Goal: Check status: Check status

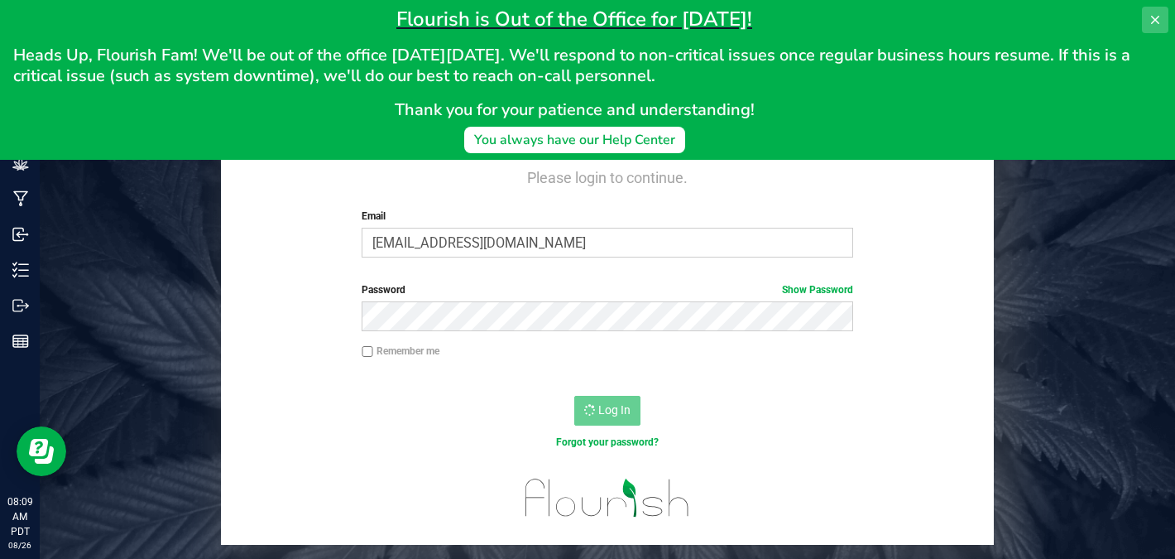
click at [1149, 17] on icon at bounding box center [1155, 19] width 13 height 13
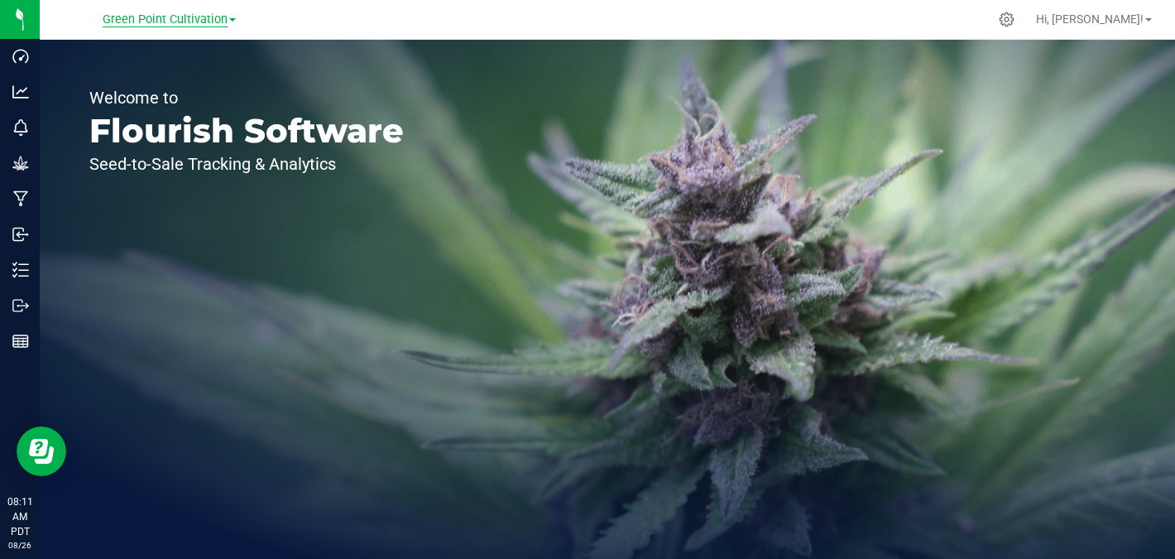
click at [137, 17] on span "Green Point Cultivation" at bounding box center [165, 19] width 125 height 15
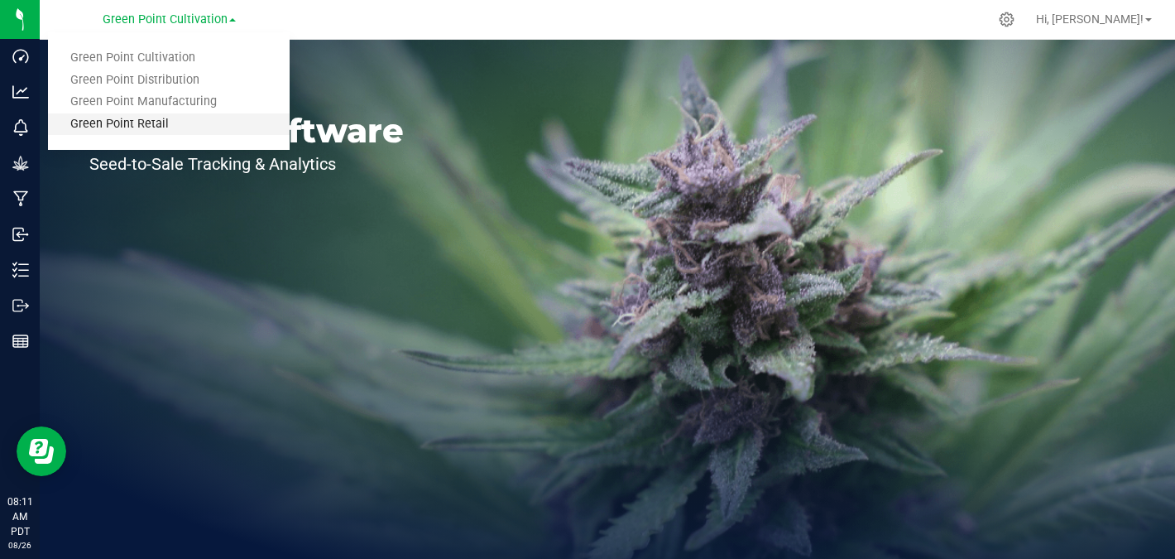
click at [145, 122] on link "Green Point Retail" at bounding box center [169, 124] width 242 height 22
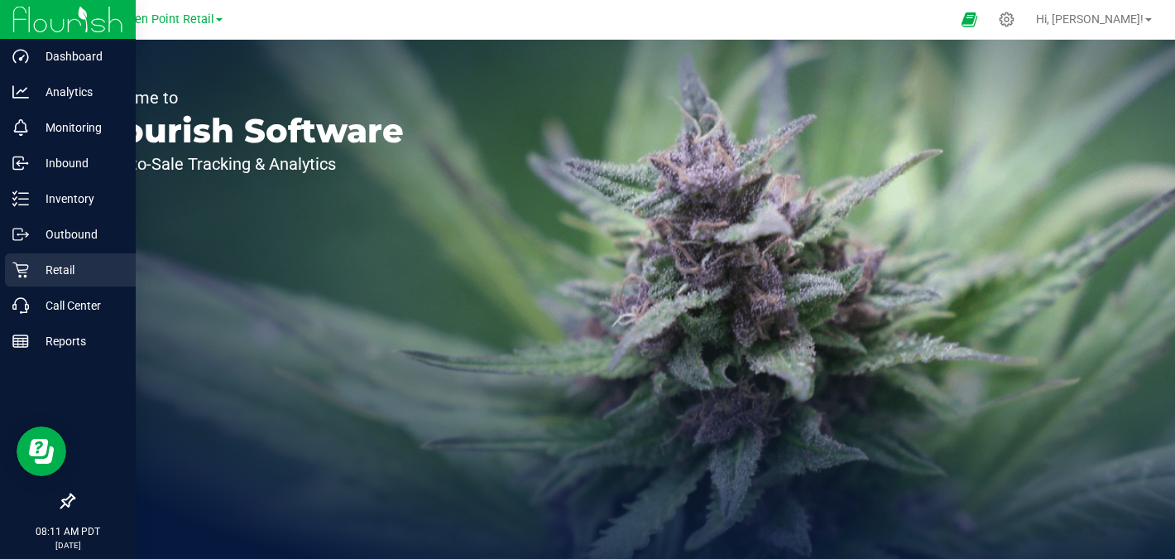
click at [22, 276] on icon at bounding box center [20, 269] width 17 height 17
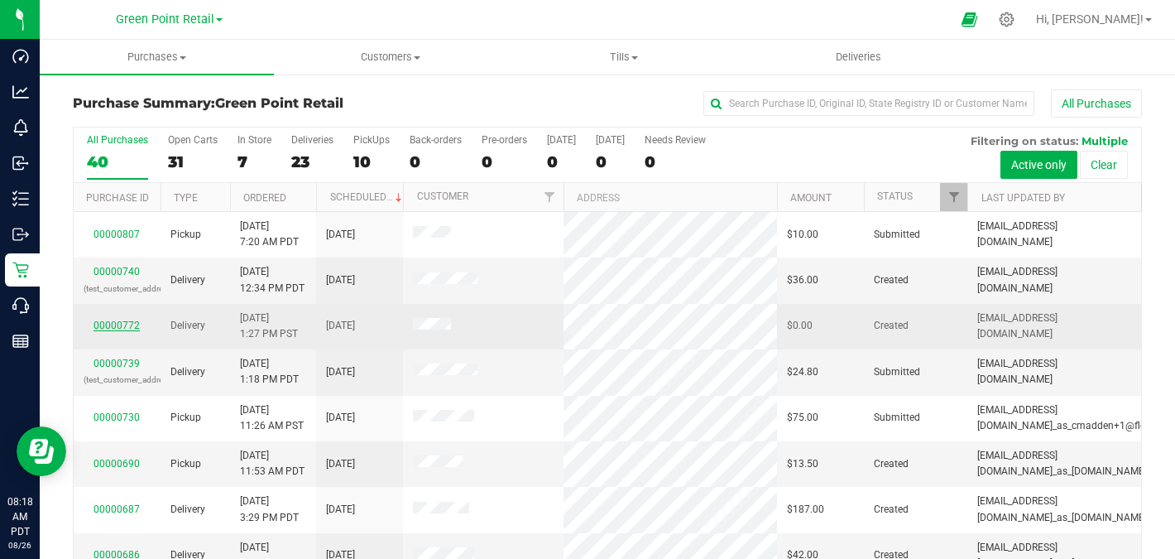
click at [116, 322] on link "00000772" at bounding box center [117, 325] width 46 height 12
